Goal: Task Accomplishment & Management: Use online tool/utility

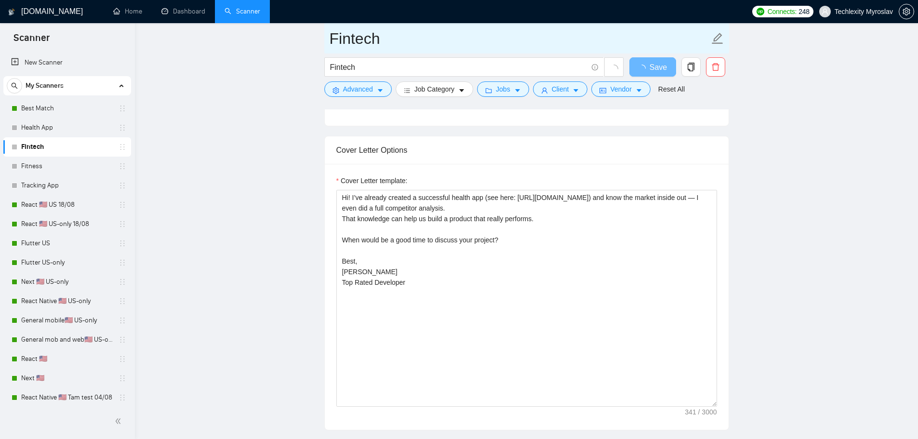
scroll to position [722, 0]
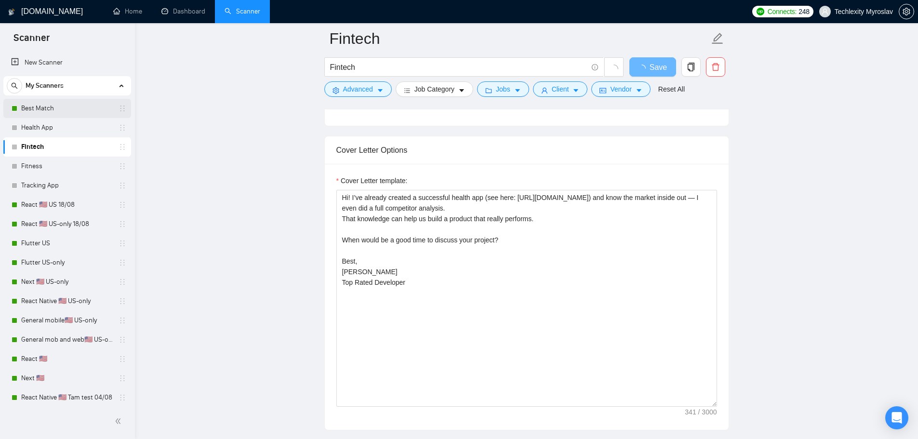
click at [43, 108] on link "Best Match" at bounding box center [67, 108] width 92 height 19
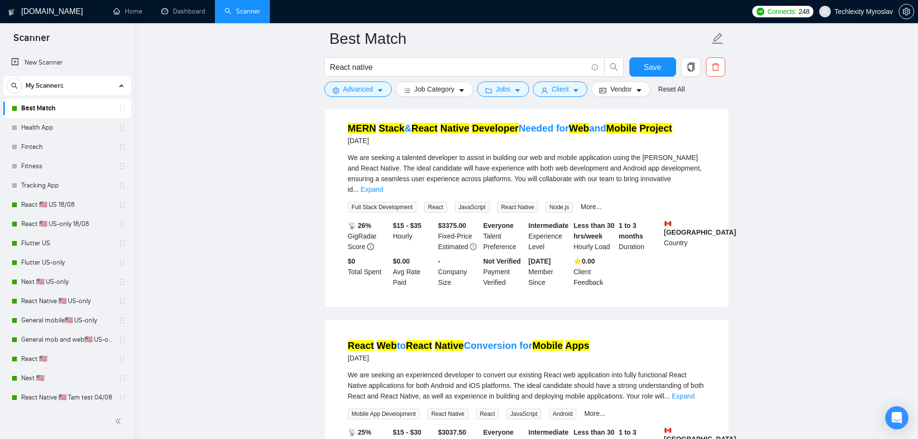
scroll to position [482, 0]
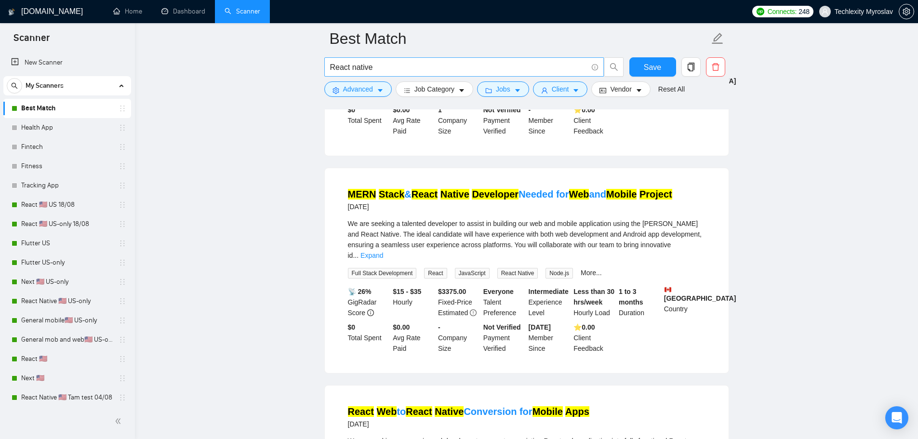
click at [417, 65] on input "React native" at bounding box center [458, 67] width 257 height 12
click at [374, 90] on button "Advanced" at bounding box center [357, 88] width 67 height 15
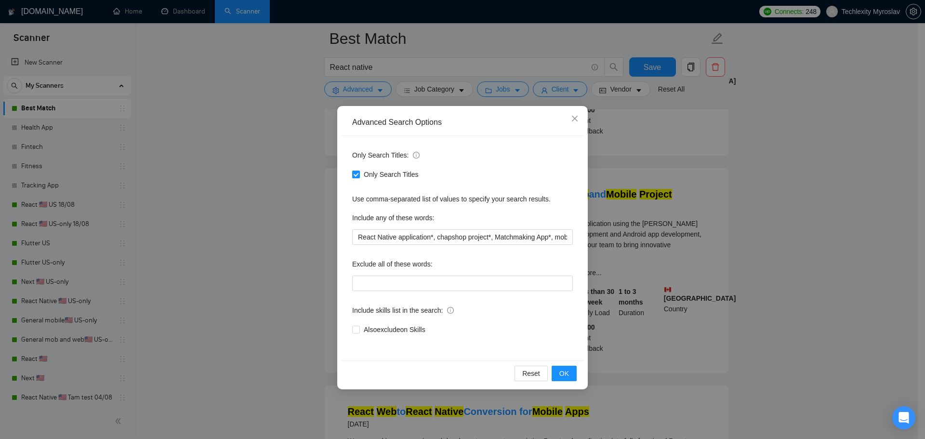
click at [367, 175] on span "Only Search Titles" at bounding box center [391, 174] width 63 height 11
click at [359, 175] on input "Only Search Titles" at bounding box center [355, 174] width 7 height 7
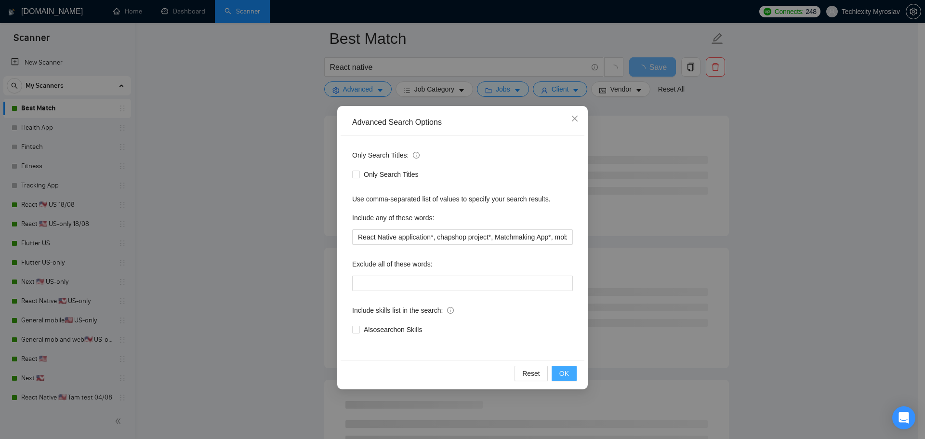
click at [572, 374] on button "OK" at bounding box center [563, 373] width 25 height 15
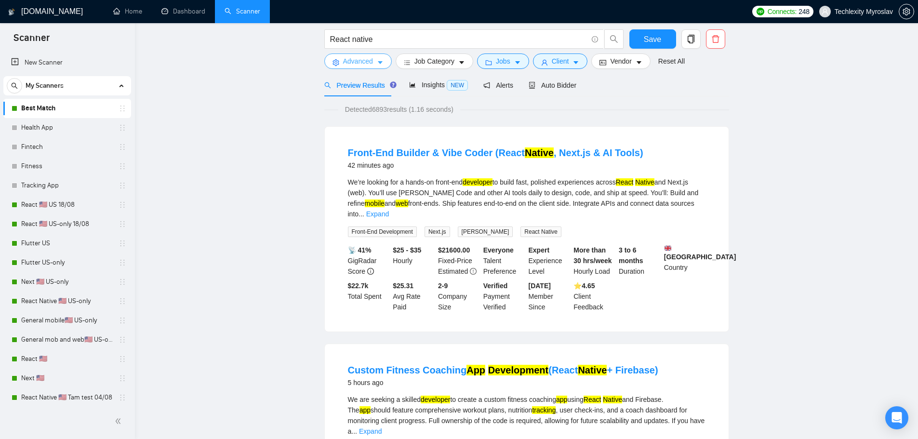
scroll to position [0, 0]
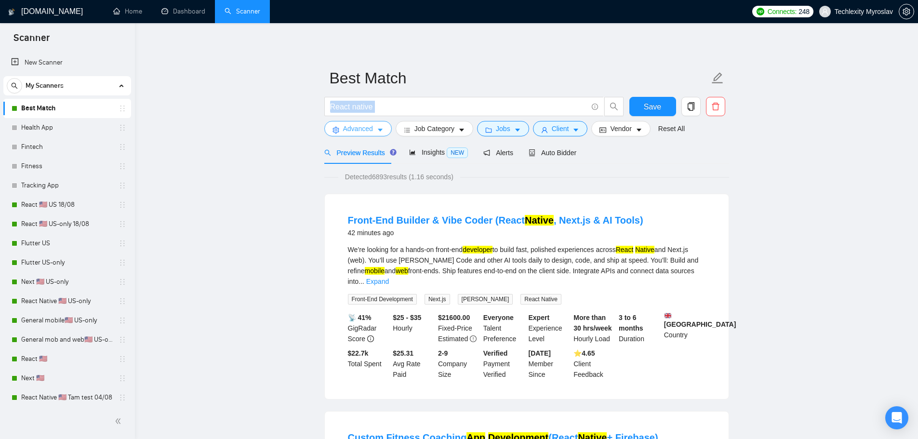
click at [368, 121] on form "Best Match React native Save Advanced Job Category Jobs Client Vendor Reset All" at bounding box center [526, 102] width 405 height 79
click at [368, 123] on button "Advanced" at bounding box center [357, 128] width 67 height 15
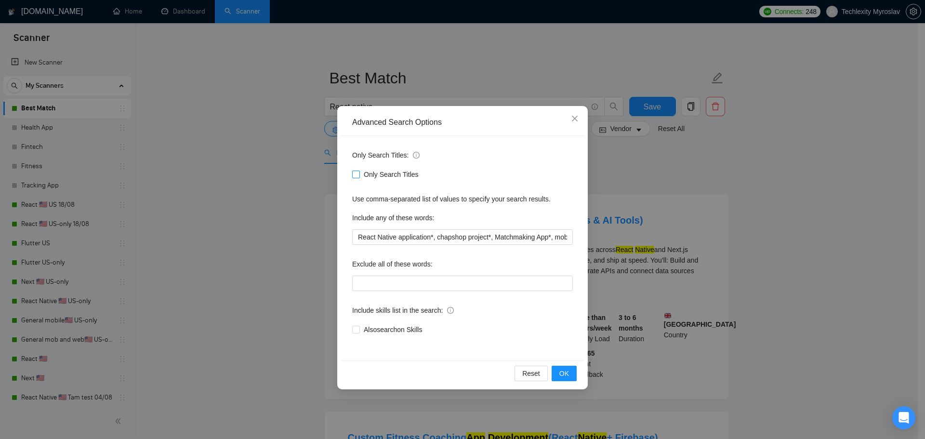
click at [367, 173] on span "Only Search Titles" at bounding box center [391, 174] width 63 height 11
click at [359, 173] on input "Only Search Titles" at bounding box center [355, 174] width 7 height 7
click at [561, 370] on span "OK" at bounding box center [564, 373] width 10 height 11
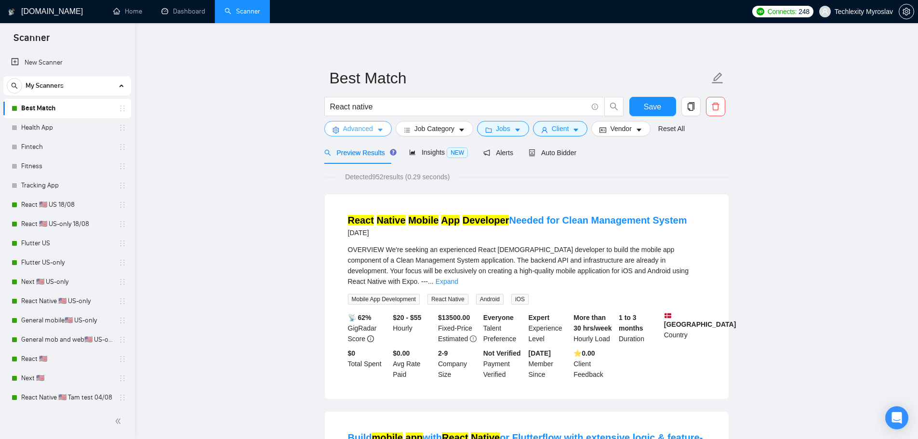
click at [368, 127] on span "Advanced" at bounding box center [358, 128] width 30 height 11
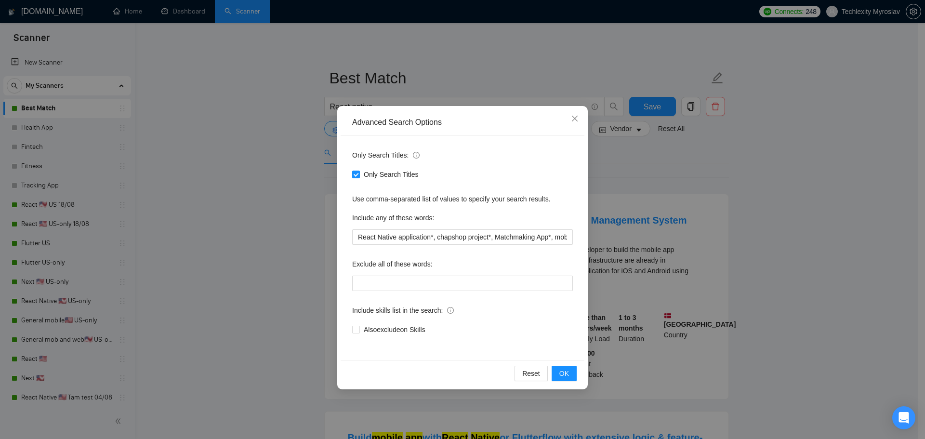
click at [373, 169] on div "Only Search Titles" at bounding box center [462, 174] width 221 height 15
click at [395, 176] on span "Only Search Titles" at bounding box center [391, 174] width 63 height 11
click at [359, 176] on input "Only Search Titles" at bounding box center [355, 174] width 7 height 7
checkbox input "false"
click at [564, 374] on span "OK" at bounding box center [564, 373] width 10 height 11
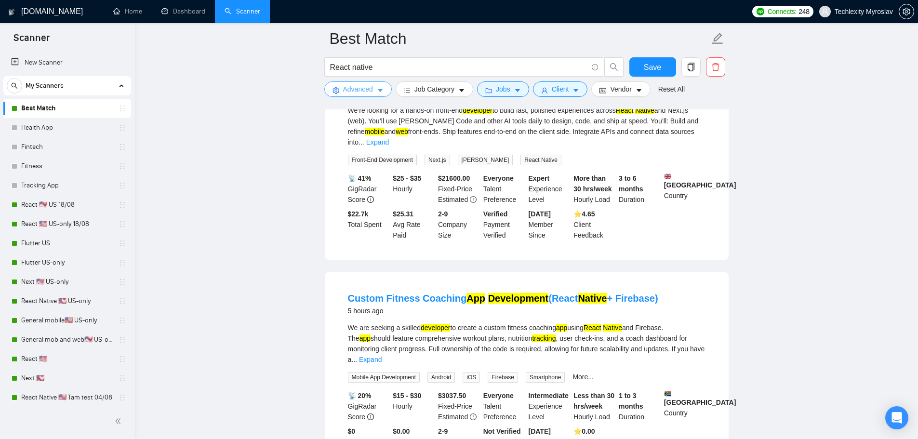
scroll to position [144, 0]
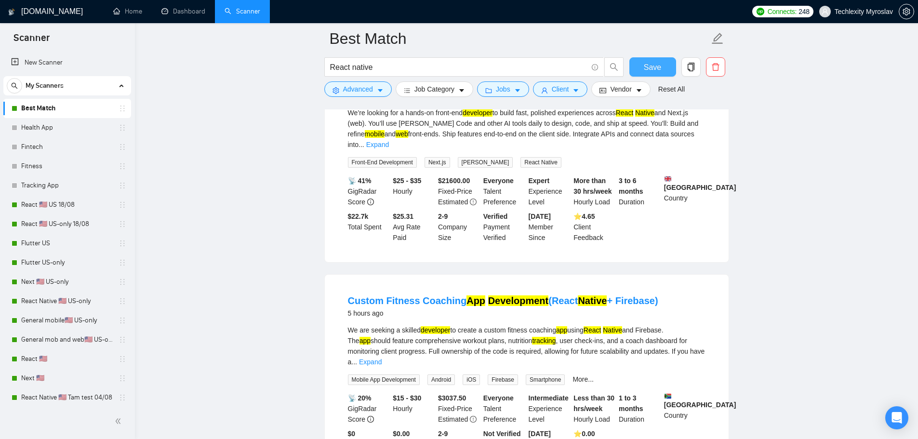
click at [654, 66] on span "Save" at bounding box center [651, 67] width 17 height 12
click at [86, 128] on link "Health App" at bounding box center [67, 127] width 92 height 19
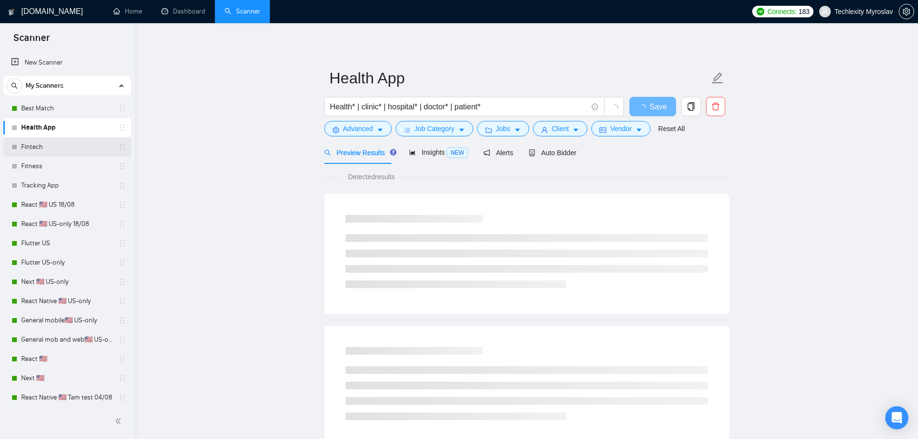
click at [58, 146] on link "Fintech" at bounding box center [67, 146] width 92 height 19
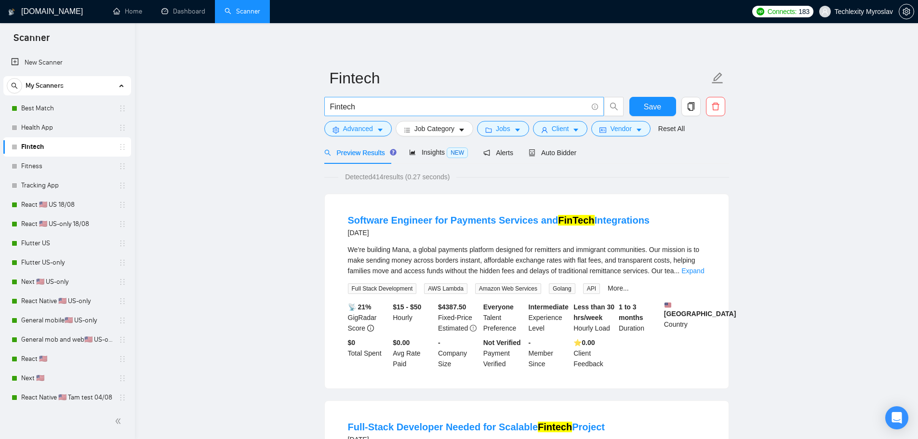
click at [368, 102] on input "Fintech" at bounding box center [458, 107] width 257 height 12
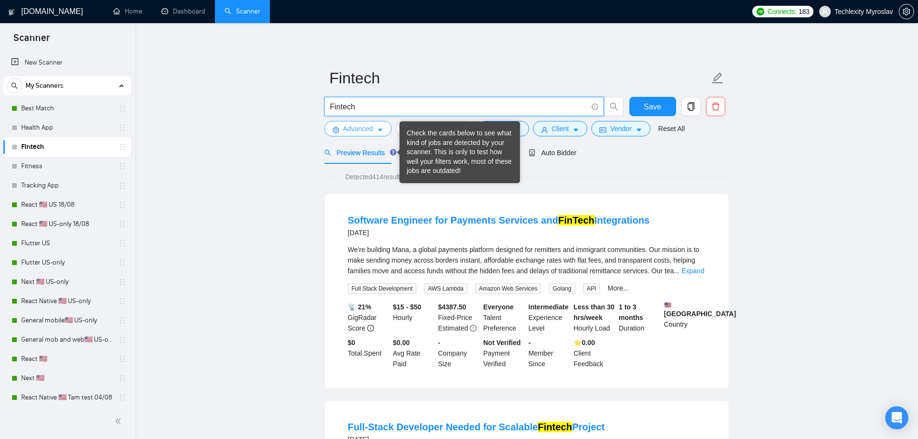
click at [367, 127] on span "Advanced" at bounding box center [358, 128] width 30 height 11
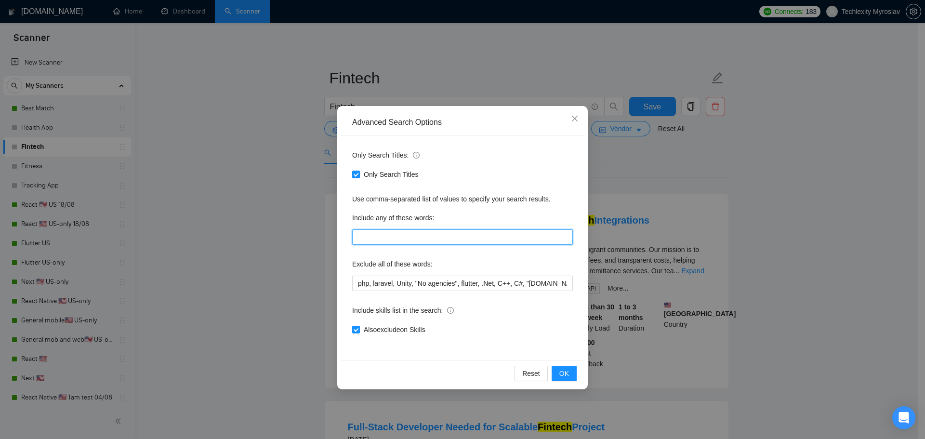
click at [394, 241] on input "text" at bounding box center [462, 236] width 221 height 15
paste input "Finance"
type input "Finance"
click at [363, 177] on span "Only Search Titles" at bounding box center [391, 174] width 63 height 11
click at [359, 177] on input "Only Search Titles" at bounding box center [355, 174] width 7 height 7
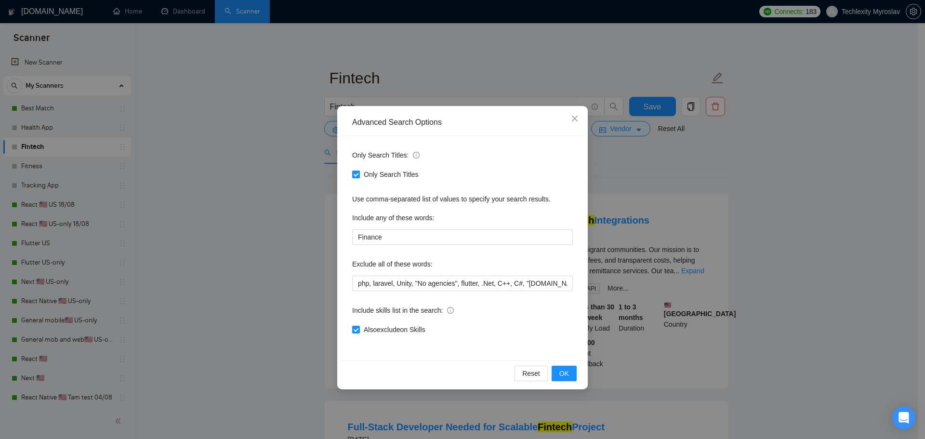
checkbox input "false"
click at [400, 328] on span "Also search on Skills" at bounding box center [393, 329] width 66 height 11
click at [359, 328] on input "Also search on Skills" at bounding box center [355, 329] width 7 height 7
checkbox input "false"
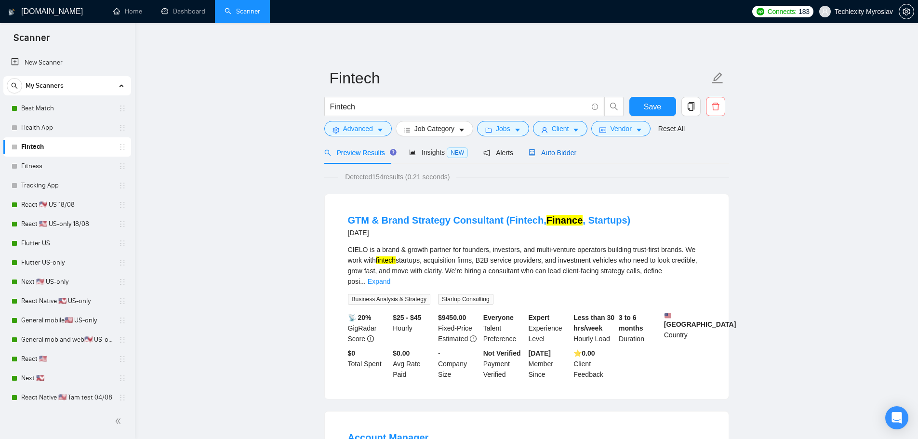
click at [557, 147] on div "Auto Bidder" at bounding box center [552, 152] width 48 height 11
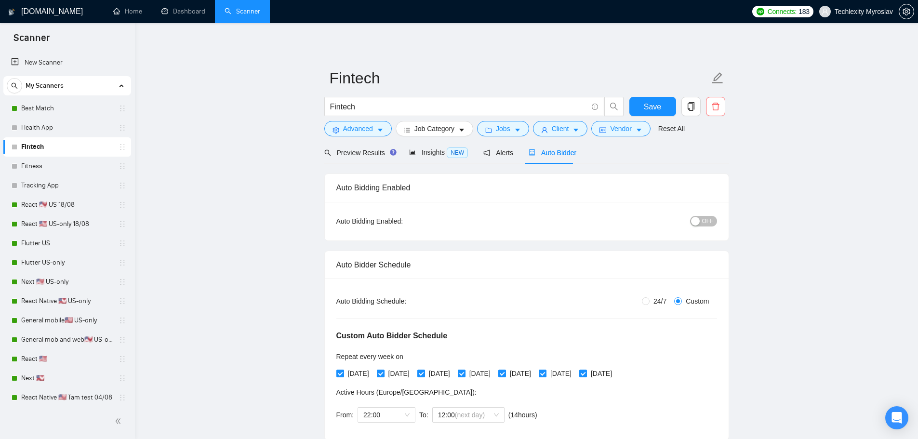
drag, startPoint x: 69, startPoint y: 126, endPoint x: 410, endPoint y: 48, distance: 350.2
click at [69, 126] on link "Health App" at bounding box center [67, 127] width 92 height 19
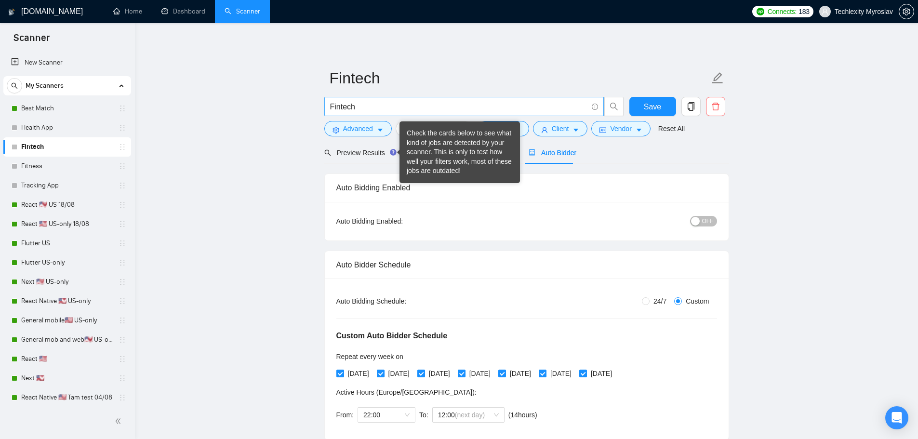
click at [392, 113] on span "Fintech" at bounding box center [463, 106] width 279 height 19
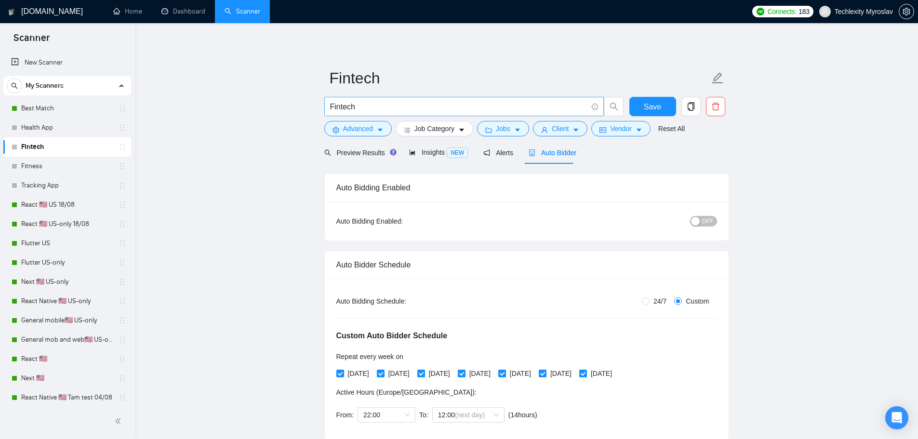
click at [392, 113] on span "Fintech" at bounding box center [463, 106] width 279 height 19
paste input "Banking"
paste input "Finance"
click at [358, 111] on input "Banking, Finance" at bounding box center [458, 107] width 257 height 12
paste input "* |"
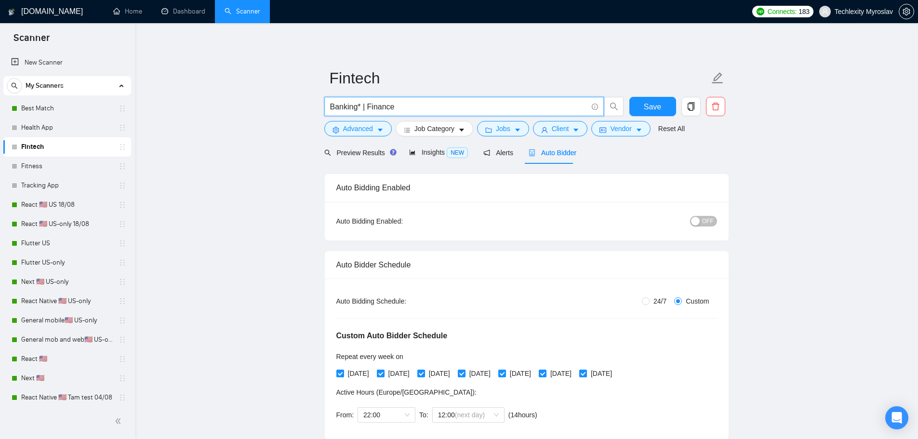
click at [416, 103] on input "Banking* | Finance" at bounding box center [458, 107] width 257 height 12
paste input "* |"
type input "Banking* | Finance* |"
click at [369, 110] on input "Banking* | Finance* |" at bounding box center [458, 107] width 257 height 12
click at [464, 106] on input "Banking* | finance* |" at bounding box center [458, 107] width 257 height 12
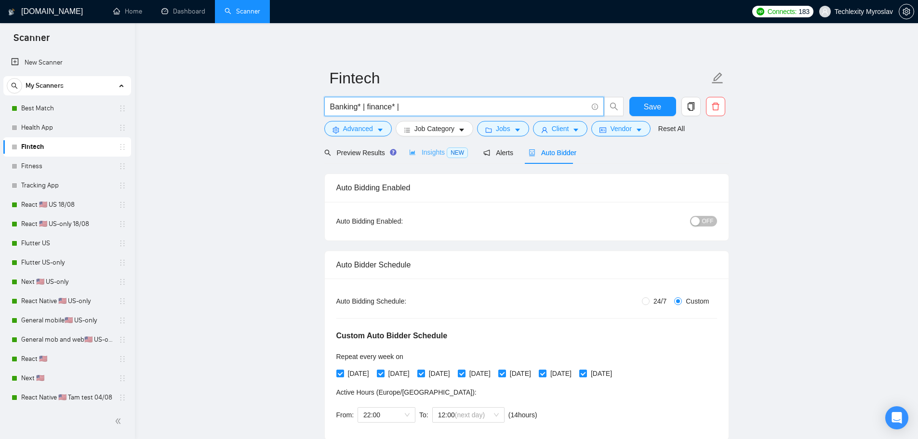
paste input "Payments"
drag, startPoint x: 398, startPoint y: 106, endPoint x: 391, endPoint y: 109, distance: 7.8
click at [391, 109] on input "Banking* | finance* | Payments" at bounding box center [458, 107] width 257 height 12
click at [467, 106] on input "Banking* | finance* | Payments" at bounding box center [458, 107] width 257 height 12
paste input "* |"
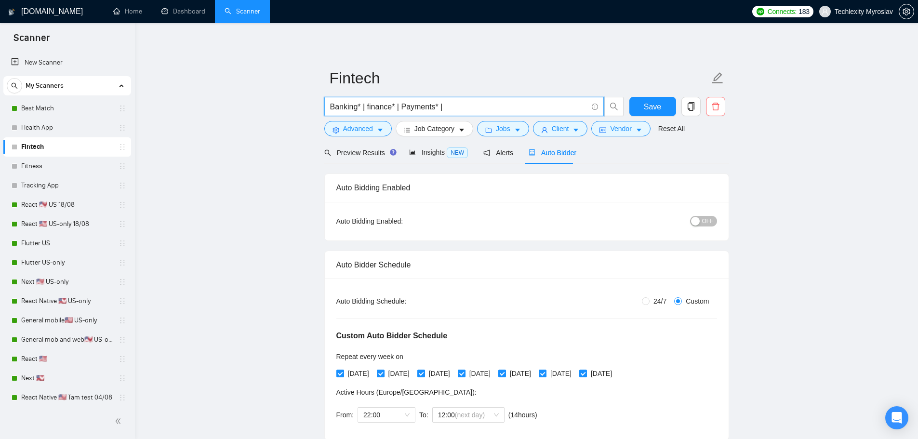
drag, startPoint x: 401, startPoint y: 108, endPoint x: 441, endPoint y: 109, distance: 40.5
click at [441, 109] on input "Banking* | finance* | Payments* |" at bounding box center [458, 107] width 257 height 12
click at [457, 110] on input "Banking* | finance* | Payments* |" at bounding box center [458, 107] width 257 height 12
paste input "Payments* |"
click at [473, 108] on input "Banking* | finance* | Payments* | Payments* |" at bounding box center [458, 107] width 257 height 12
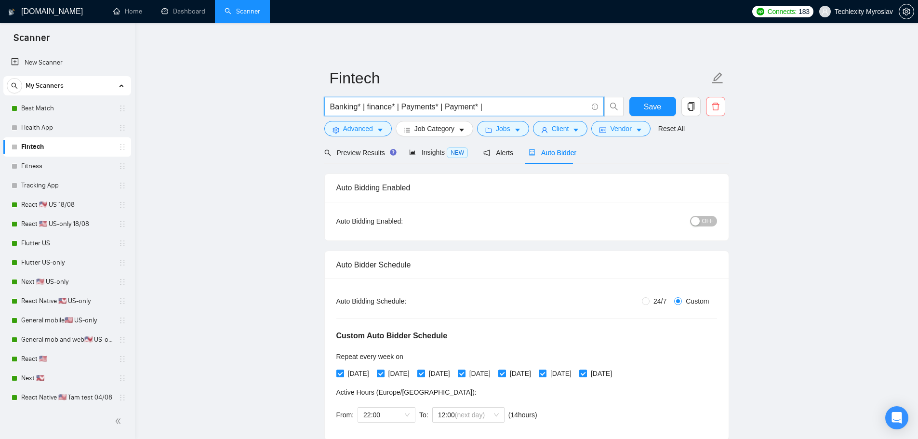
click at [525, 110] on input "Banking* | finance* | Payments* | Payment* |" at bounding box center [458, 107] width 257 height 12
paste input "FinTech"
drag, startPoint x: 471, startPoint y: 107, endPoint x: 480, endPoint y: 108, distance: 9.2
click at [480, 108] on input "Banking* | finance* | Payments* | Payment* | FinTech" at bounding box center [458, 107] width 257 height 12
click at [547, 107] on input "Banking* | finance* | Payments* | Payment* | FinTech" at bounding box center [458, 107] width 257 height 12
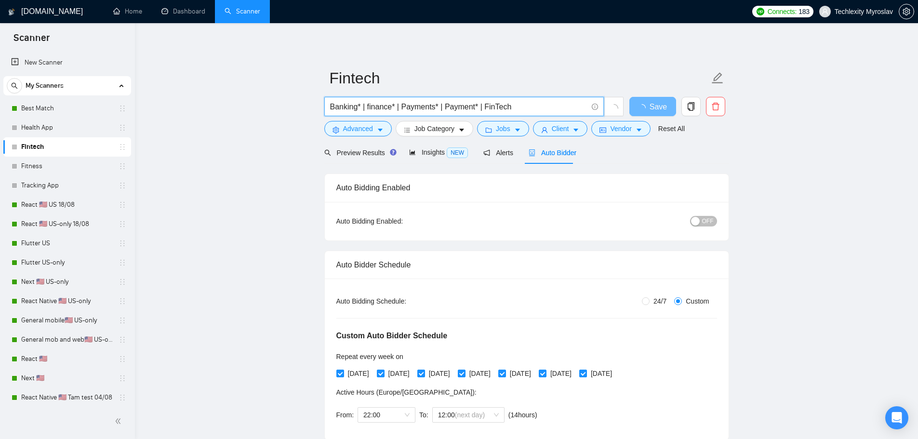
paste input "* |"
type input "Banking* | finance* | Payments* | Payment* | FinTech* |"
click at [360, 150] on span "Preview Results" at bounding box center [358, 153] width 69 height 8
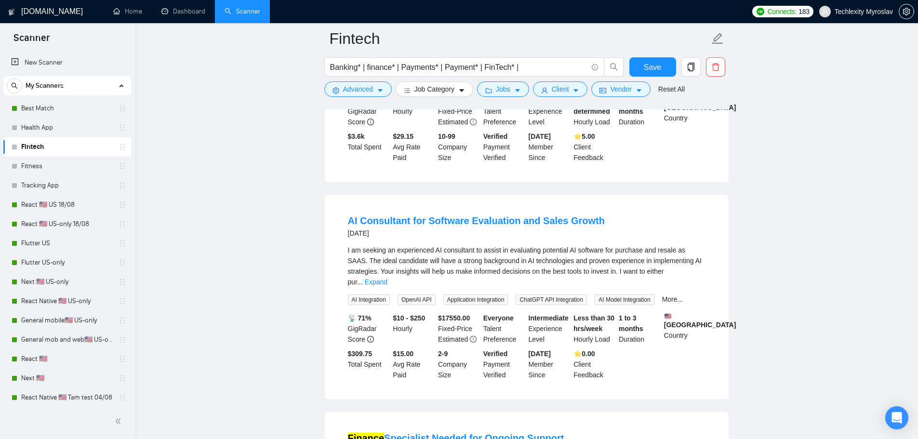
scroll to position [241, 0]
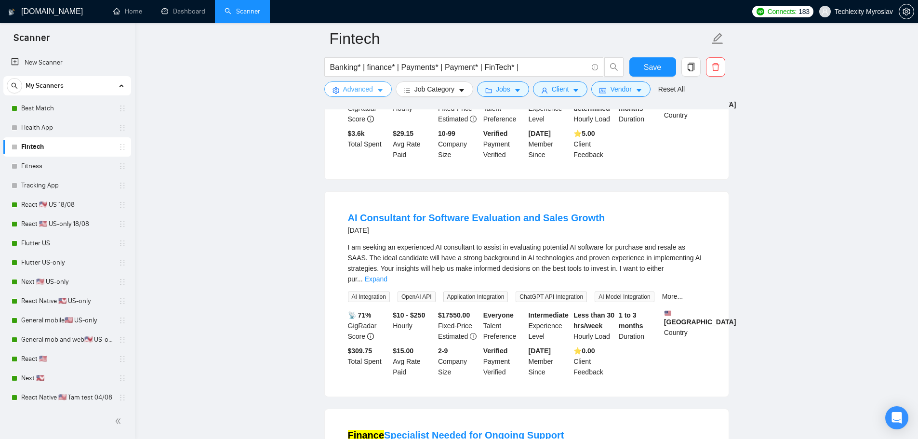
click at [362, 85] on span "Advanced" at bounding box center [358, 89] width 30 height 11
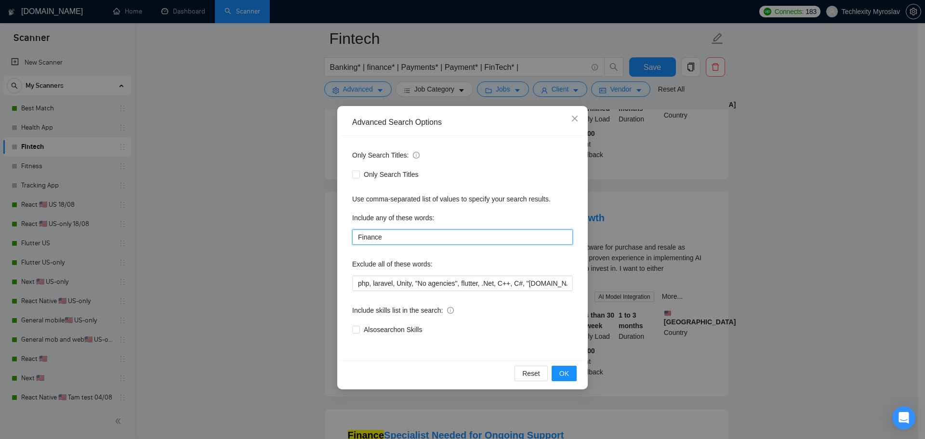
click at [391, 236] on input "Finance" at bounding box center [462, 236] width 221 height 15
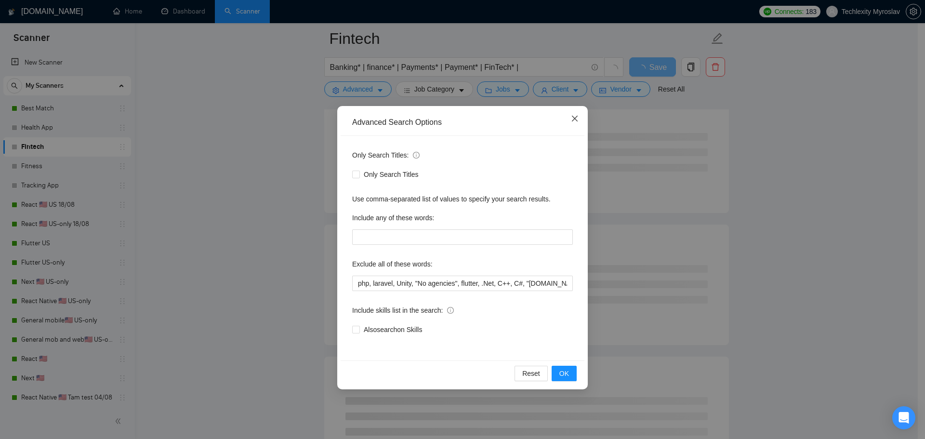
click at [574, 121] on icon "close" at bounding box center [575, 119] width 8 height 8
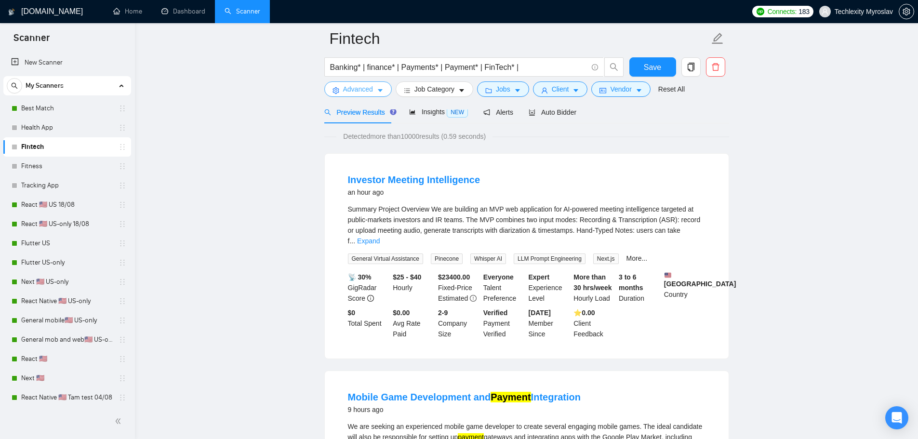
scroll to position [0, 0]
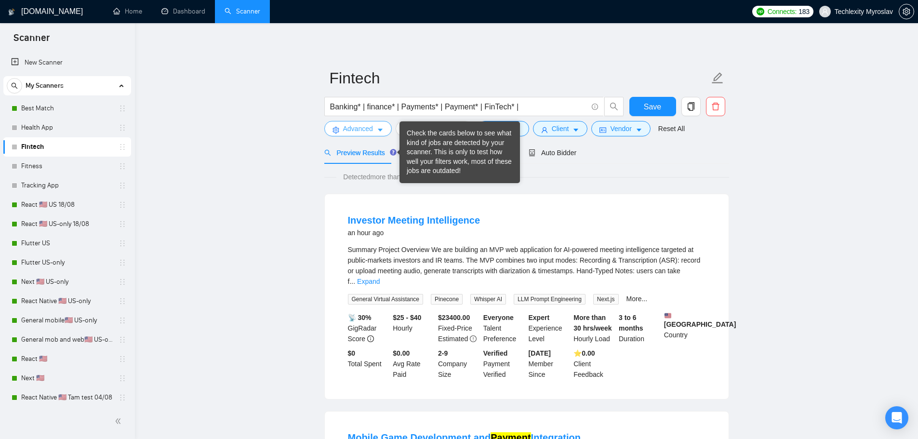
click at [363, 130] on span "Advanced" at bounding box center [358, 128] width 30 height 11
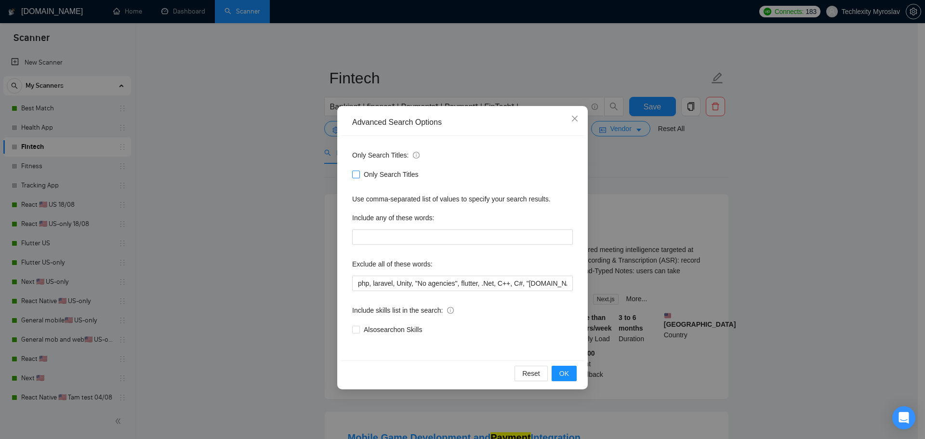
click at [392, 175] on span "Only Search Titles" at bounding box center [391, 174] width 63 height 11
click at [359, 175] on input "Only Search Titles" at bounding box center [355, 174] width 7 height 7
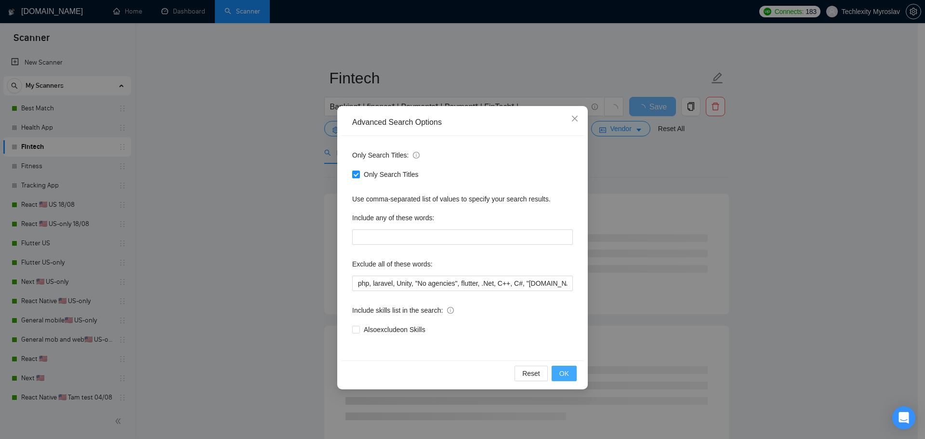
click at [566, 375] on span "OK" at bounding box center [564, 373] width 10 height 11
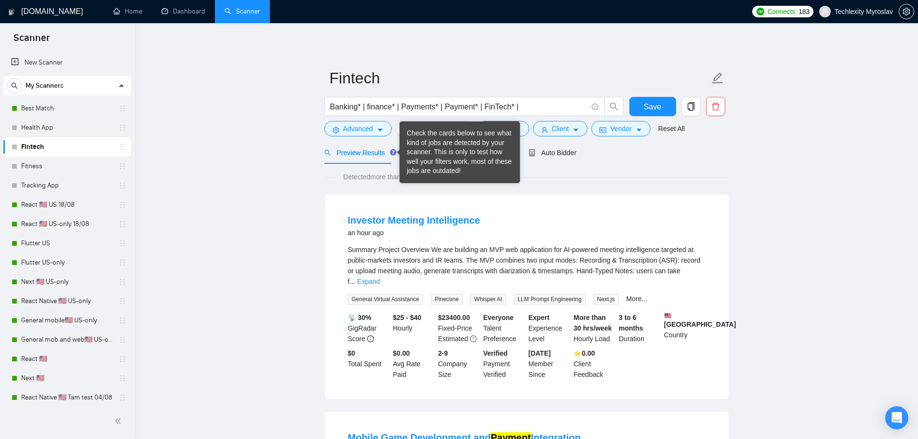
click at [341, 152] on span "Preview Results" at bounding box center [358, 153] width 69 height 8
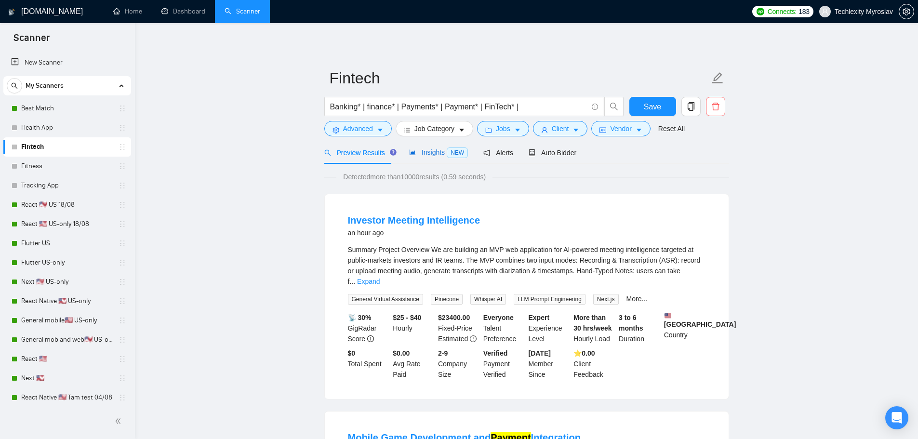
click at [418, 156] on span "Insights NEW" at bounding box center [438, 152] width 59 height 8
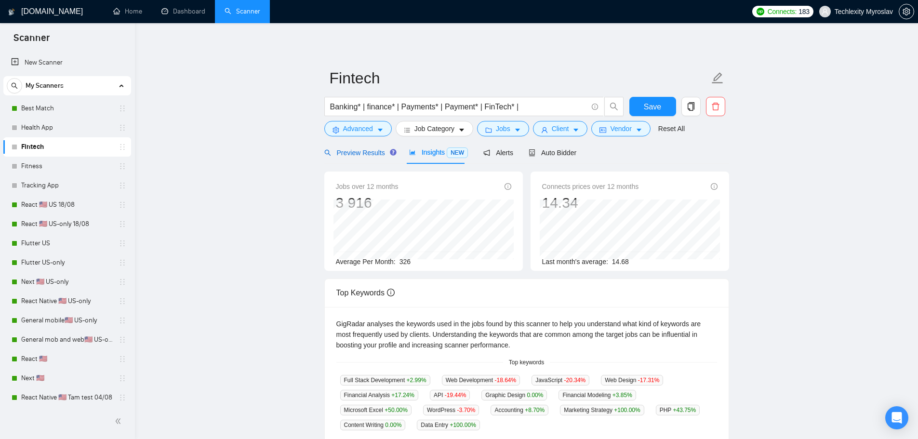
click at [354, 157] on div "Preview Results" at bounding box center [358, 152] width 69 height 11
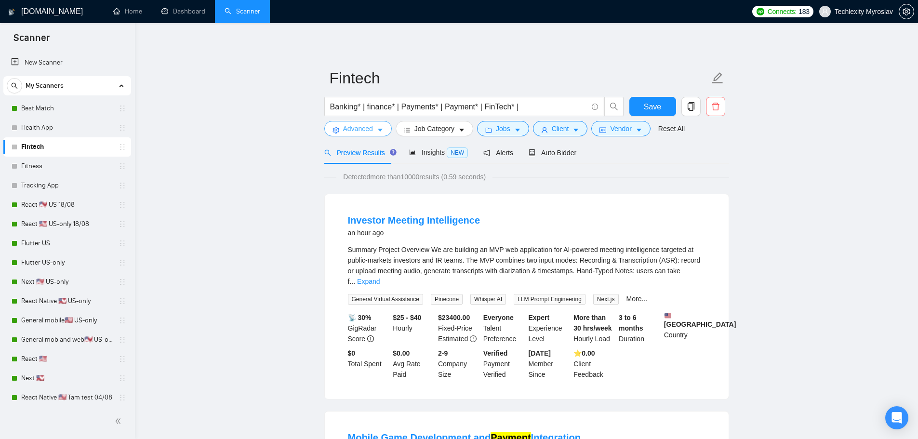
click at [354, 126] on span "Advanced" at bounding box center [358, 128] width 30 height 11
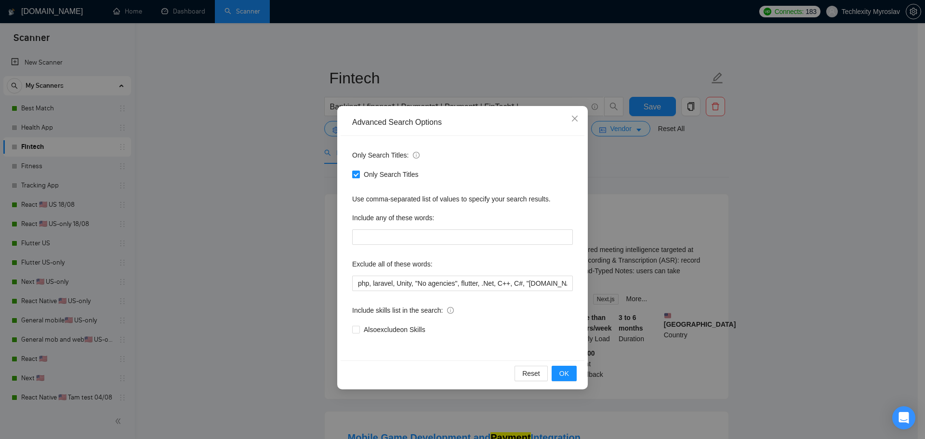
click at [364, 174] on span "Only Search Titles" at bounding box center [391, 174] width 63 height 11
click at [359, 174] on input "Only Search Titles" at bounding box center [355, 174] width 7 height 7
click at [361, 175] on span "Only Search Titles" at bounding box center [391, 174] width 63 height 11
click at [359, 175] on input "Only Search Titles" at bounding box center [355, 174] width 7 height 7
checkbox input "true"
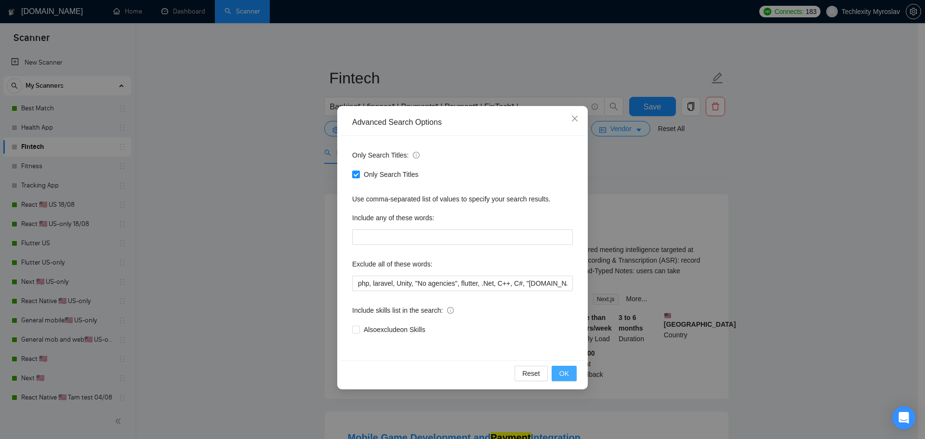
click at [566, 374] on span "OK" at bounding box center [564, 373] width 10 height 11
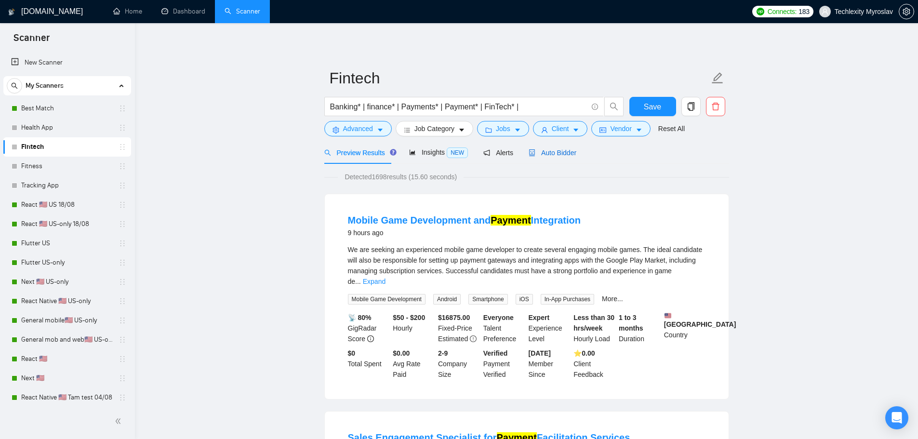
click at [542, 150] on span "Auto Bidder" at bounding box center [552, 153] width 48 height 8
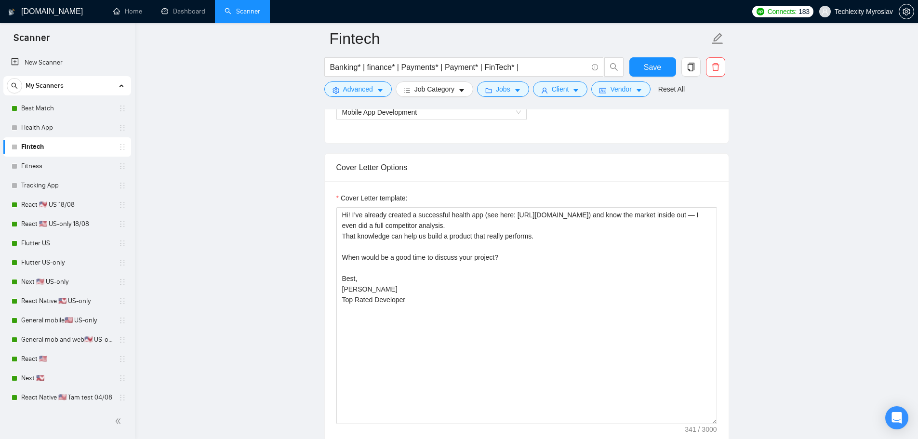
scroll to position [722, 0]
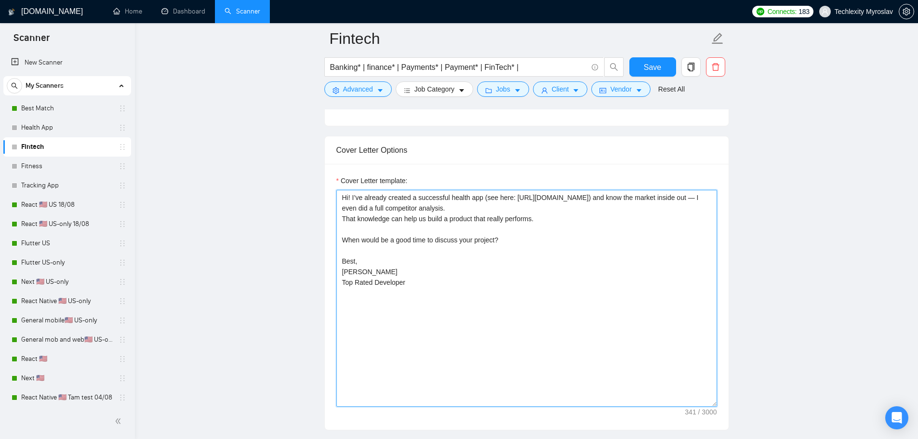
drag, startPoint x: 448, startPoint y: 197, endPoint x: 480, endPoint y: 197, distance: 31.8
click at [480, 197] on textarea "Hi! I’ve already created a successful health app (see here: [URL][DOMAIN_NAME])…" at bounding box center [526, 298] width 381 height 217
paste textarea "The payment platform for your business"
drag, startPoint x: 459, startPoint y: 199, endPoint x: 448, endPoint y: 198, distance: 11.1
click at [448, 198] on textarea "Hi! I’ve already created a successful The payment platform for your business (s…" at bounding box center [526, 298] width 381 height 217
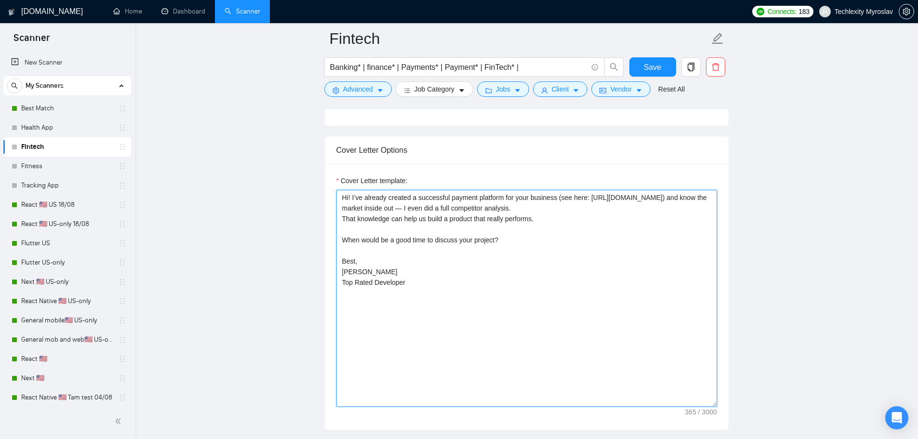
drag, startPoint x: 504, startPoint y: 197, endPoint x: 555, endPoint y: 196, distance: 51.1
click at [555, 196] on textarea "Hi! I’ve already created a successful payment platform for your business (see h…" at bounding box center [526, 298] width 381 height 217
click at [540, 196] on textarea "Hi! I’ve already created a successful payment platform for your business (see h…" at bounding box center [526, 298] width 381 height 217
click at [519, 195] on textarea "Hi! I’ve already created a successful payment platform for your business (see h…" at bounding box center [526, 298] width 381 height 217
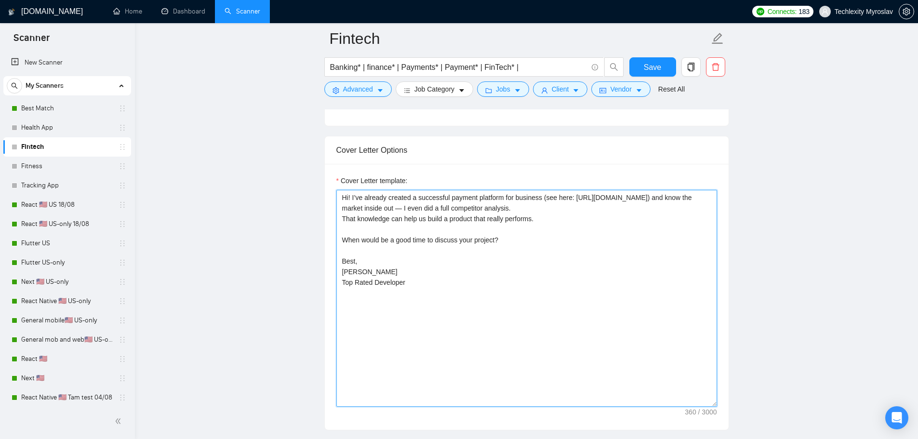
drag, startPoint x: 340, startPoint y: 208, endPoint x: 514, endPoint y: 210, distance: 174.4
click at [514, 210] on textarea "Hi! I’ve already created a successful payment platform for business (see here: …" at bounding box center [526, 298] width 381 height 217
paste textarea "[DOMAIN_NAME][URL]"
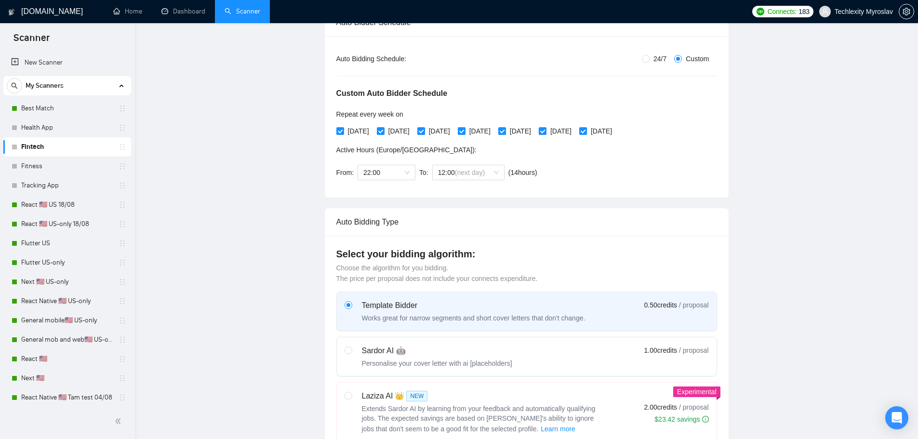
scroll to position [0, 0]
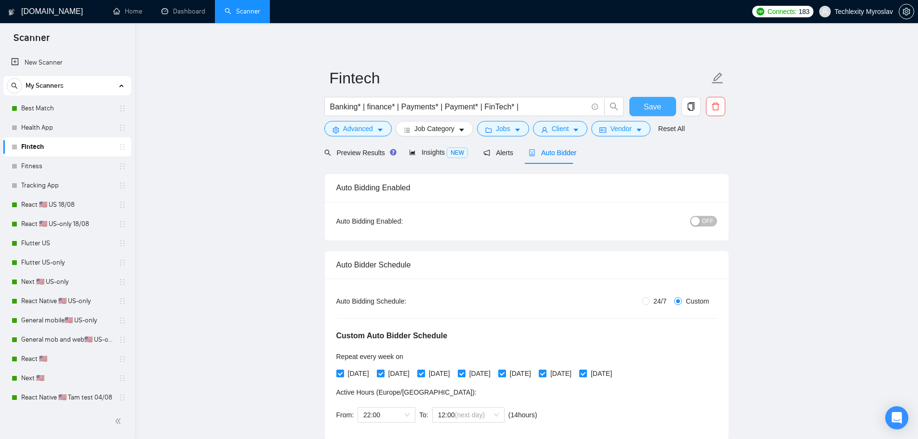
type textarea "Hi! I’ve already created a successful payment platform for business (see here: …"
click at [650, 103] on span "Save" at bounding box center [651, 107] width 17 height 12
click at [694, 216] on button "OFF" at bounding box center [703, 221] width 27 height 11
click at [656, 104] on span "Save" at bounding box center [651, 107] width 17 height 12
click at [50, 125] on link "Health App" at bounding box center [67, 127] width 92 height 19
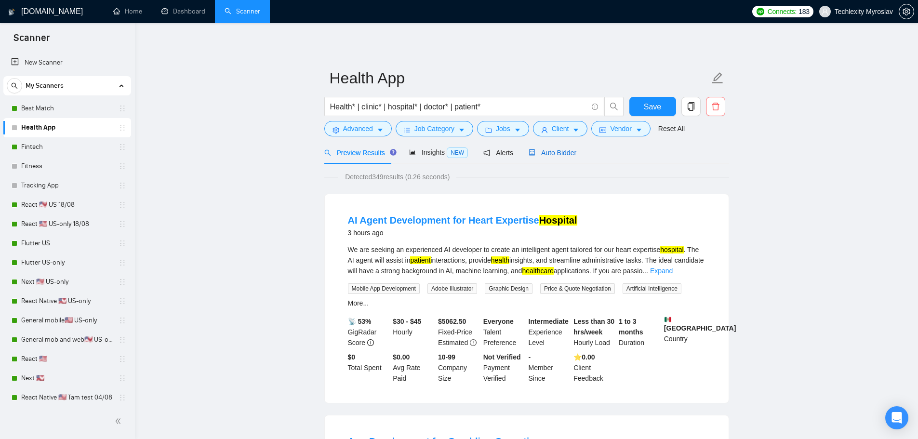
click at [550, 155] on span "Auto Bidder" at bounding box center [552, 153] width 48 height 8
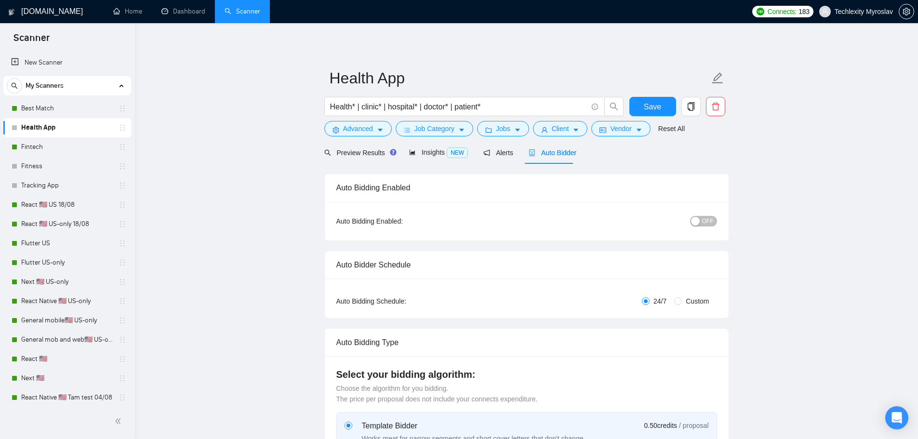
radio input "false"
radio input "true"
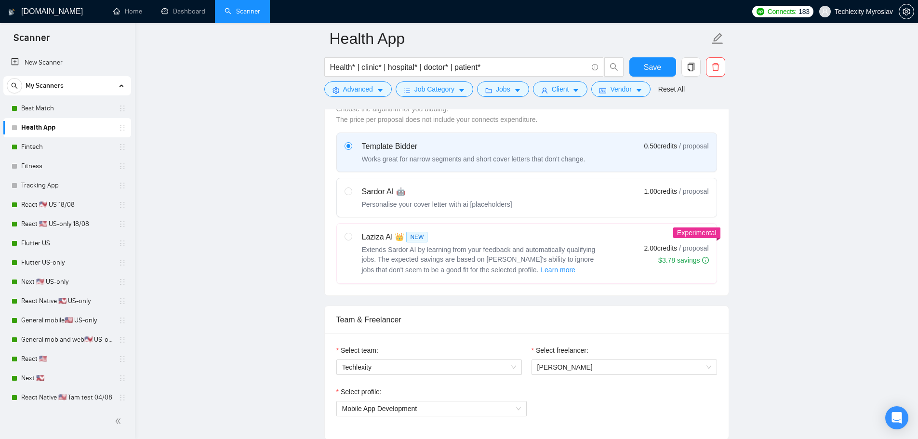
scroll to position [626, 0]
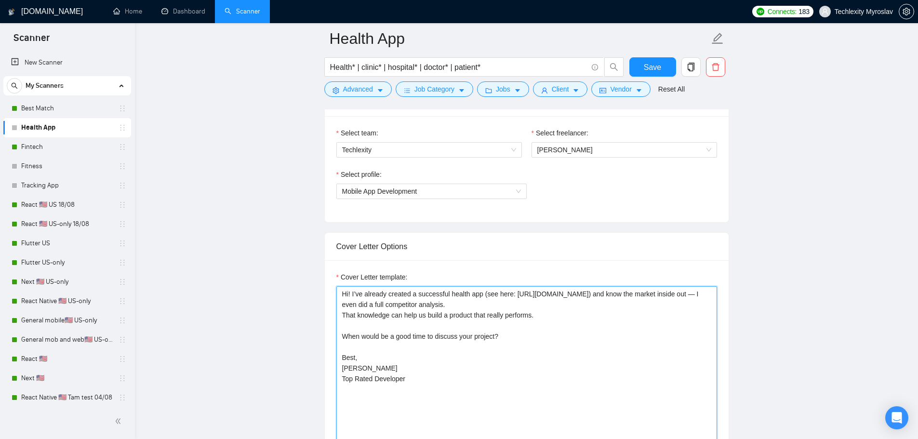
drag, startPoint x: 684, startPoint y: 294, endPoint x: 513, endPoint y: 297, distance: 171.5
click at [513, 297] on textarea "Hi! I’ve already created a successful health app (see here: [URL][DOMAIN_NAME])…" at bounding box center [526, 394] width 381 height 217
click at [676, 351] on textarea "Hi! I’ve already created a successful health app (see here: [URL][DOMAIN_NAME])…" at bounding box center [526, 394] width 381 height 217
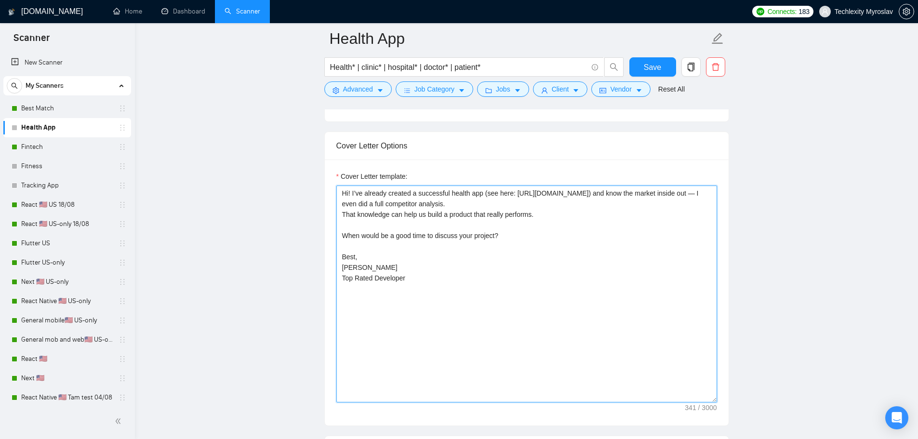
scroll to position [722, 0]
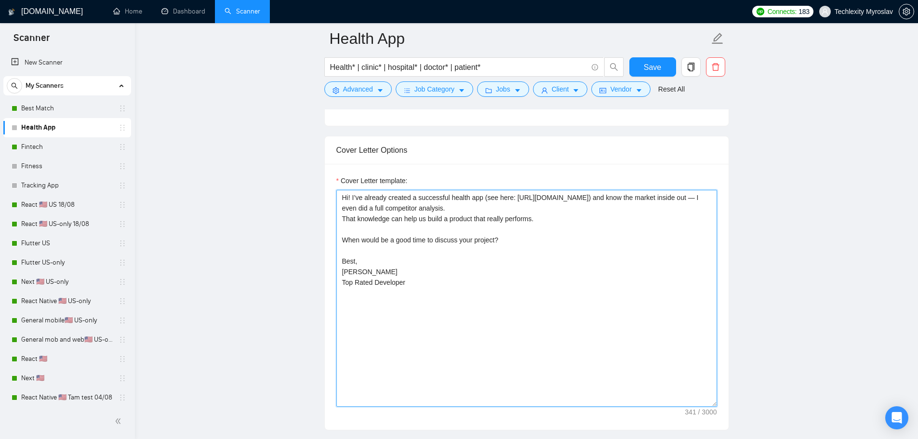
click at [551, 315] on textarea "Hi! I’ve already created a successful health app (see here: [URL][DOMAIN_NAME])…" at bounding box center [526, 298] width 381 height 217
drag, startPoint x: 512, startPoint y: 197, endPoint x: 685, endPoint y: 192, distance: 173.0
click at [685, 192] on textarea "Hi! I’ve already created a successful health app (see here: [URL][DOMAIN_NAME])…" at bounding box center [526, 298] width 381 height 217
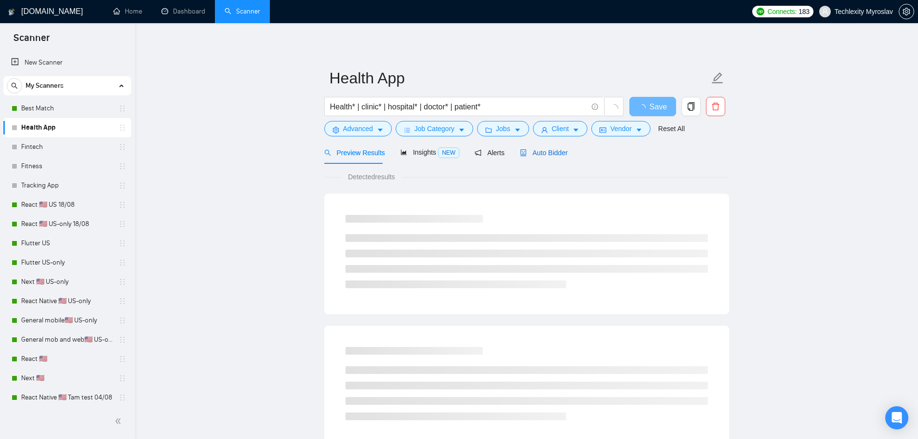
click at [530, 158] on div "Auto Bidder" at bounding box center [544, 152] width 48 height 11
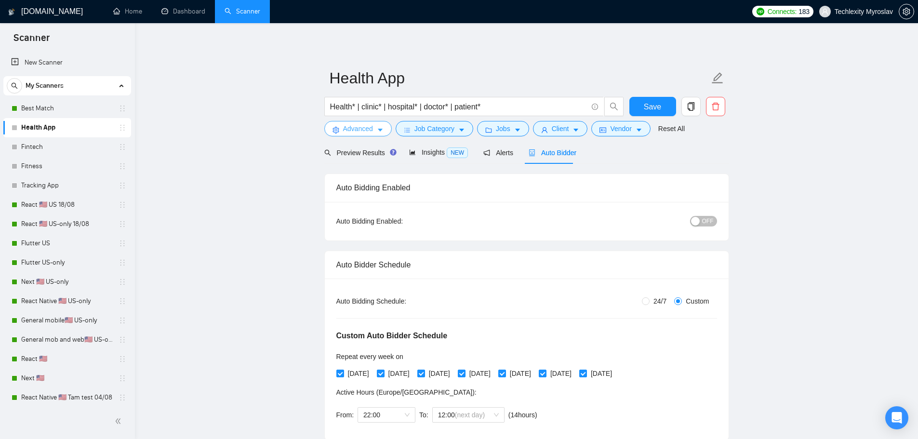
click at [354, 130] on span "Advanced" at bounding box center [358, 128] width 30 height 11
drag, startPoint x: 353, startPoint y: 107, endPoint x: 360, endPoint y: 111, distance: 8.0
click at [360, 111] on input "Health* | clinic* | hospital* | doctor* | patient*" at bounding box center [458, 107] width 257 height 12
click at [359, 152] on span "Preview Results" at bounding box center [358, 153] width 69 height 8
